Goal: Transaction & Acquisition: Purchase product/service

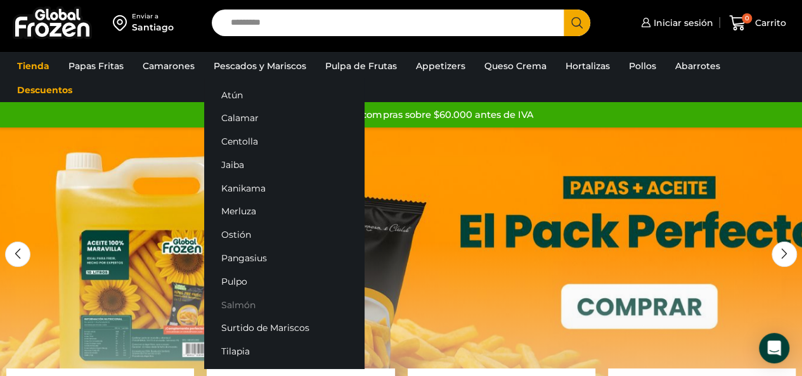
click at [245, 306] on link "Salmón" at bounding box center [284, 304] width 160 height 23
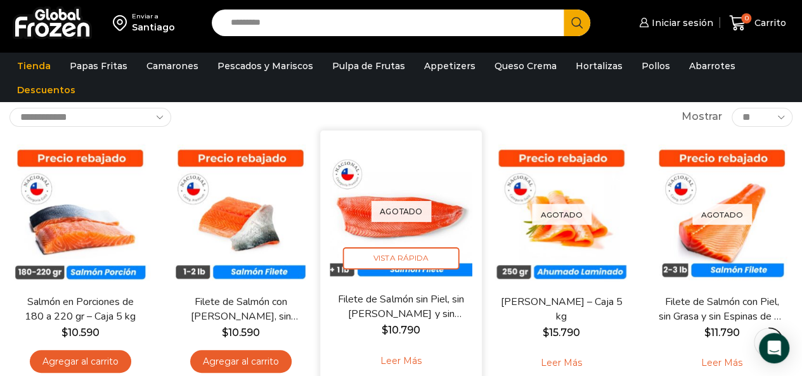
scroll to position [76, 0]
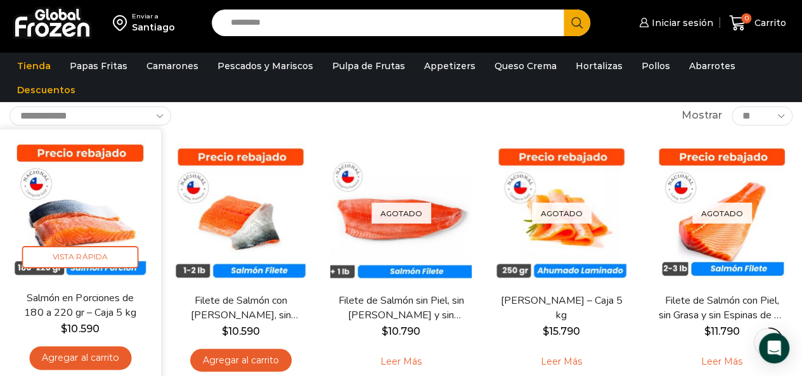
click at [101, 355] on link "Agregar al carrito" at bounding box center [80, 357] width 102 height 23
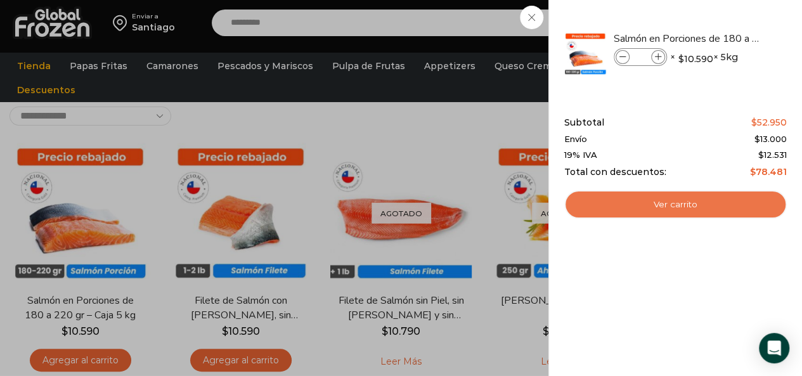
click at [743, 201] on link "Ver carrito" at bounding box center [676, 204] width 223 height 29
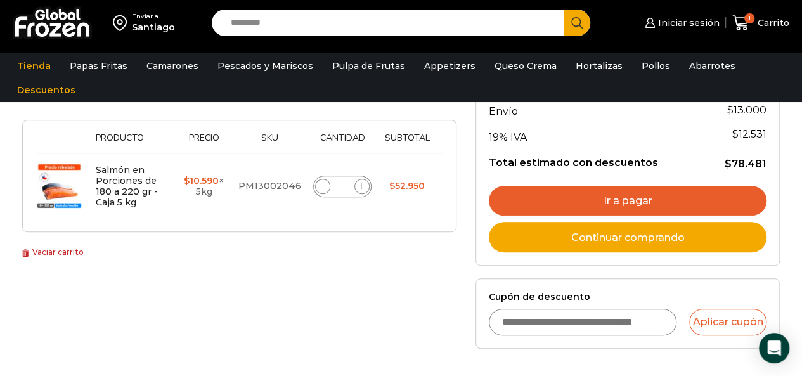
scroll to position [223, 0]
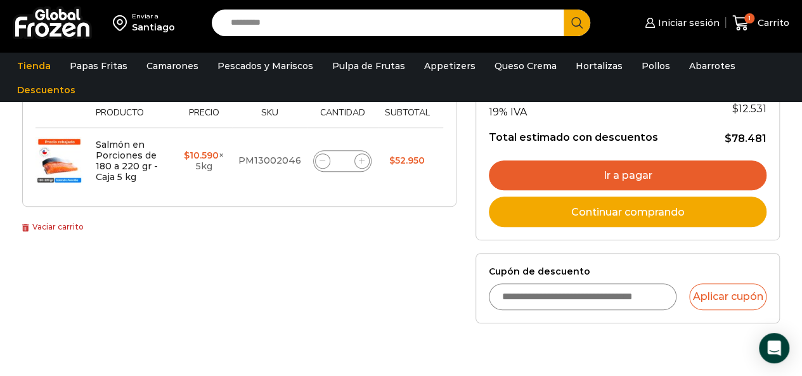
click at [587, 294] on input "Cupón de descuento" at bounding box center [583, 297] width 188 height 27
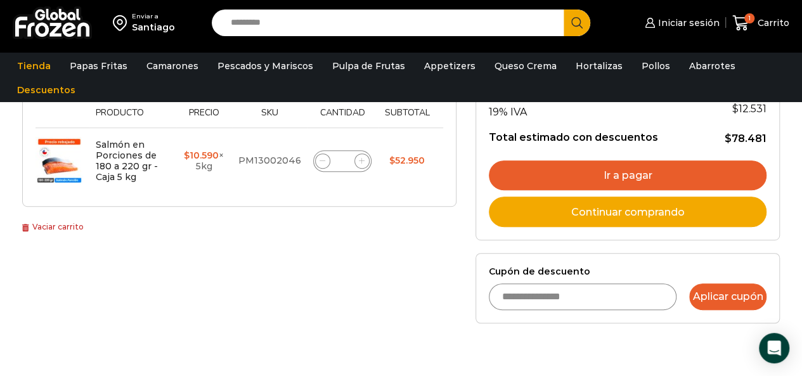
type input "**********"
click at [700, 299] on button "Aplicar cupón" at bounding box center [727, 297] width 77 height 27
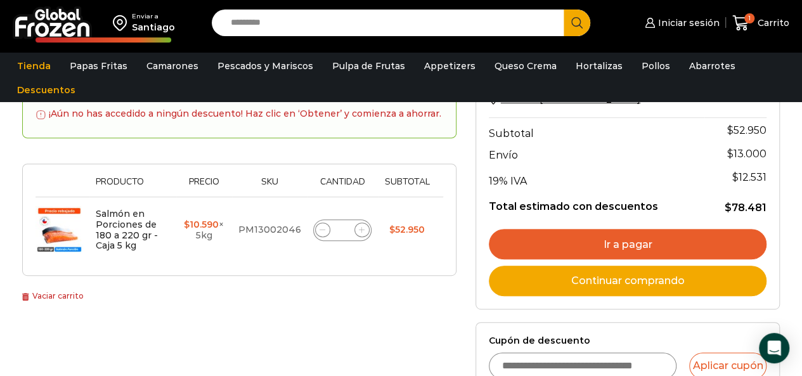
scroll to position [203, 0]
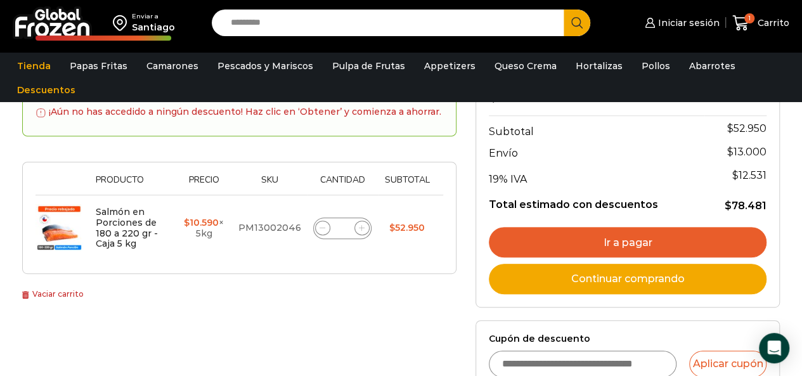
click at [73, 232] on img at bounding box center [60, 228] width 48 height 48
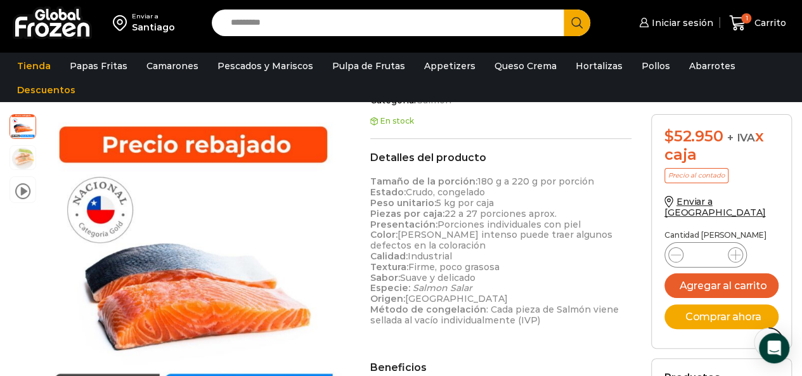
scroll to position [356, 0]
click at [55, 17] on img at bounding box center [52, 22] width 79 height 33
